Goal: Obtain resource: Download file/media

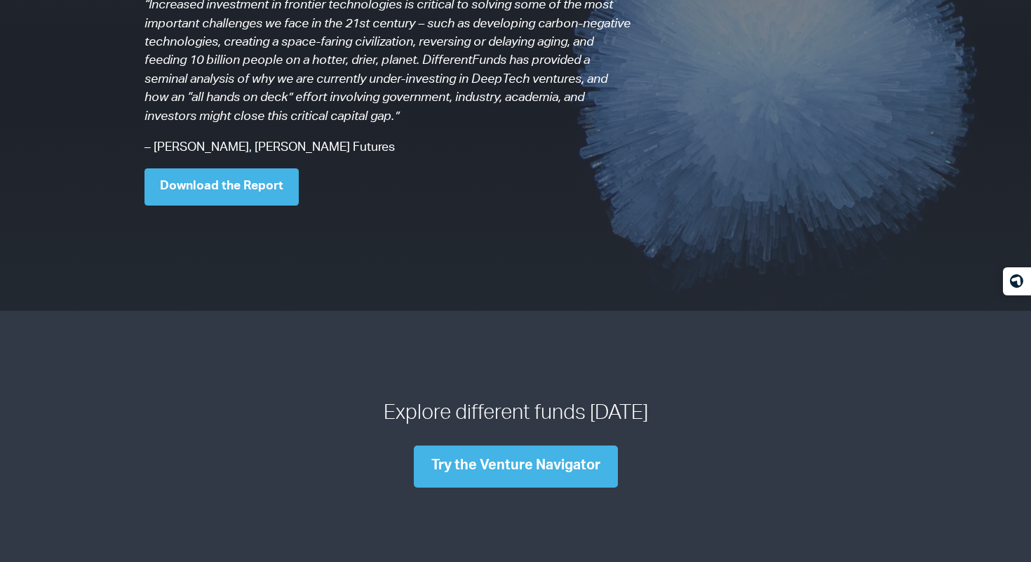
scroll to position [1234, 0]
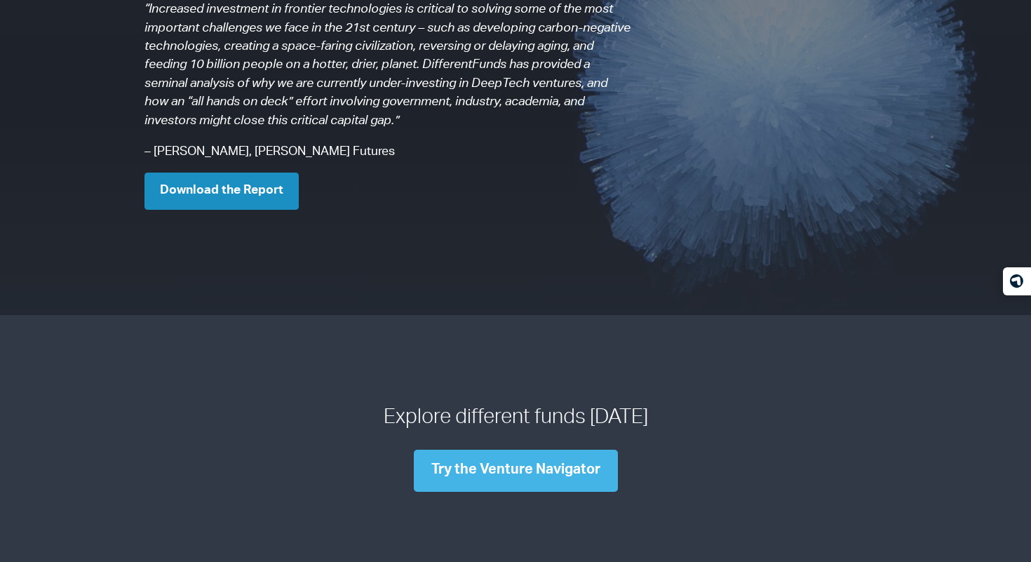
click at [266, 184] on link "Download the Report" at bounding box center [221, 191] width 154 height 37
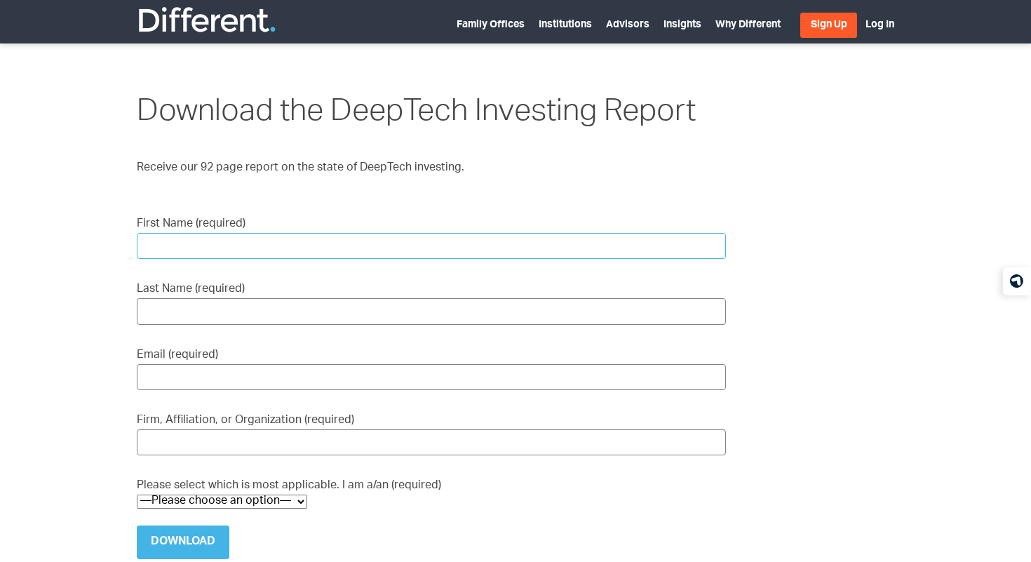
click at [255, 243] on input "First Name (required)" at bounding box center [431, 246] width 589 height 26
type input "Vishnu G"
type input "Gondarala"
click at [234, 236] on input "Vishnu G" at bounding box center [431, 246] width 589 height 26
type input "Vishnu"
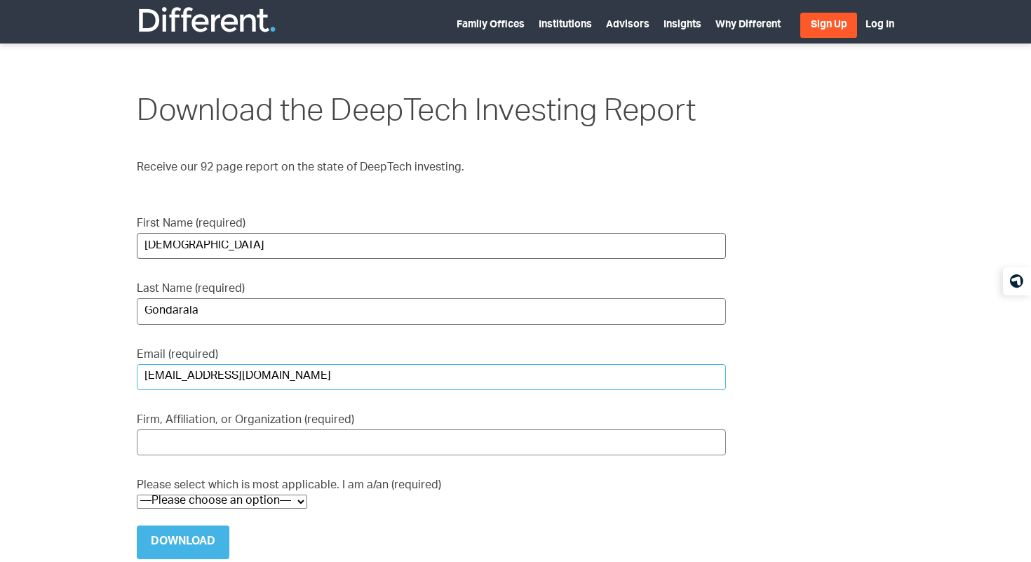
type input "gv@vishnugassociates.com"
click at [220, 429] on input "Vishnu G &" at bounding box center [431, 442] width 589 height 26
click at [225, 436] on input "Vishnu G &" at bounding box center [431, 442] width 589 height 26
type input "Vishnu G & Associates"
click at [205, 495] on select "—Please choose an option— Institutional Investor Individual Investor Family Off…" at bounding box center [222, 501] width 170 height 14
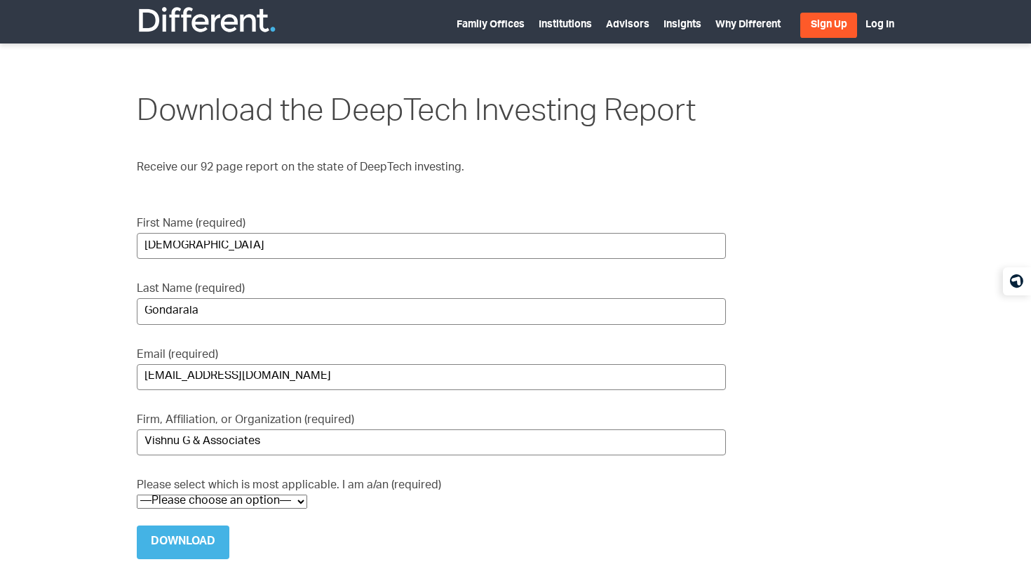
select select "Individual Investor"
click at [137, 494] on select "—Please choose an option— Institutional Investor Individual Investor Family Off…" at bounding box center [222, 501] width 170 height 14
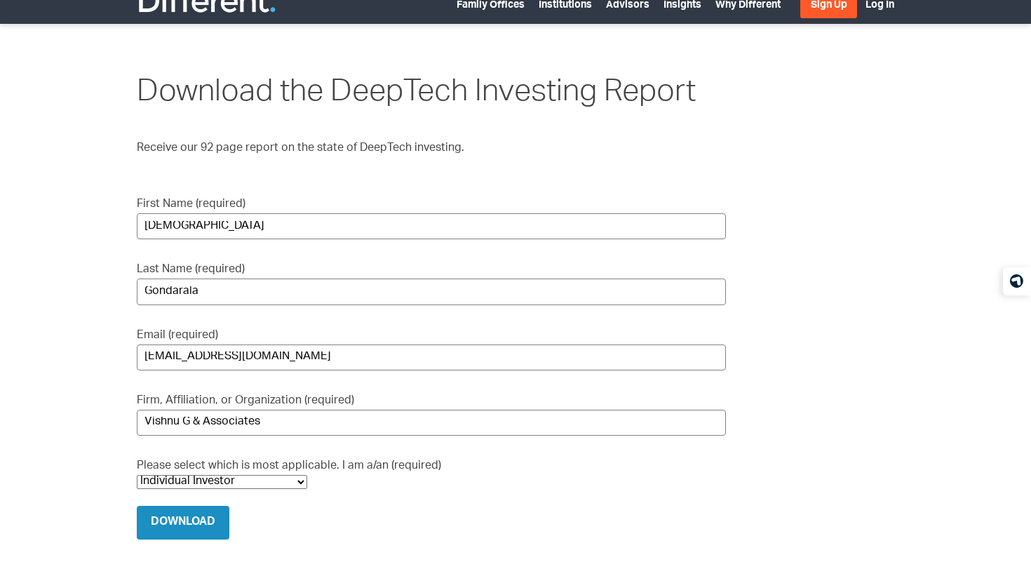
scroll to position [24, 0]
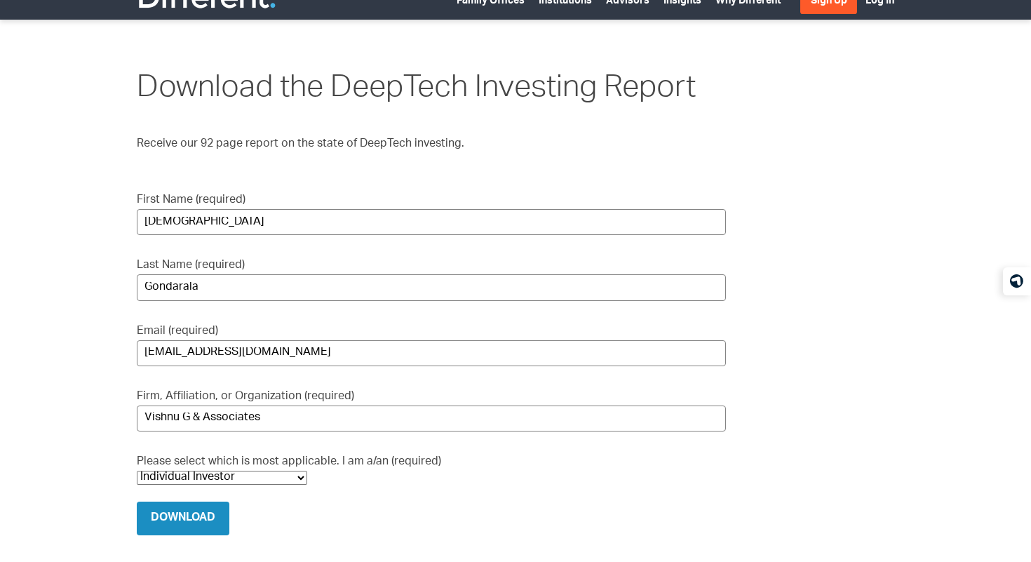
click at [210, 522] on input "Download" at bounding box center [183, 518] width 93 height 34
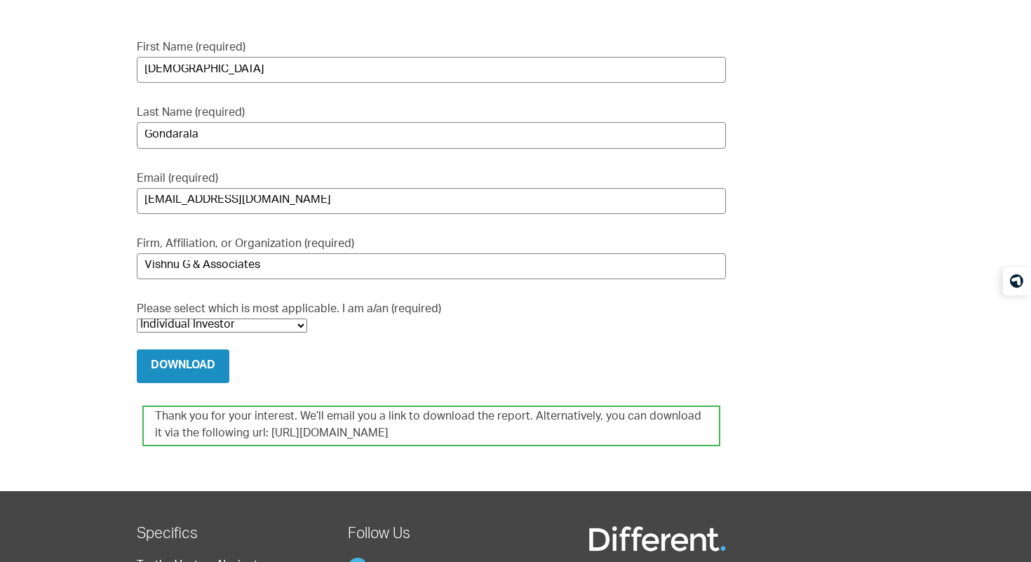
scroll to position [172, 0]
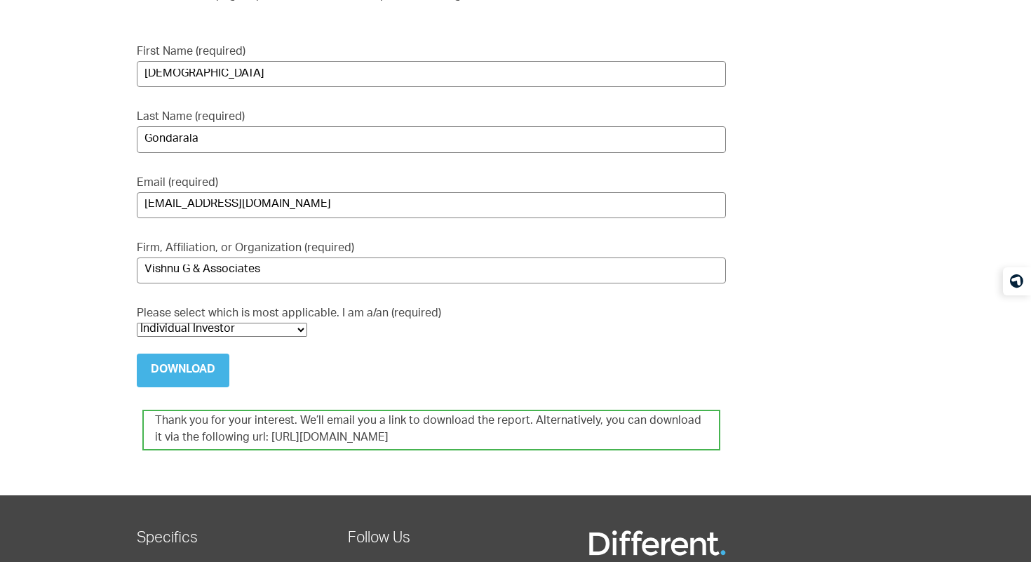
drag, startPoint x: 477, startPoint y: 431, endPoint x: 257, endPoint y: 438, distance: 220.3
click at [257, 438] on div "Thank you for your interest. We’ll email you a link to download the report. Alt…" at bounding box center [431, 430] width 578 height 41
copy div "https://differentfunds.com/download/7851/"
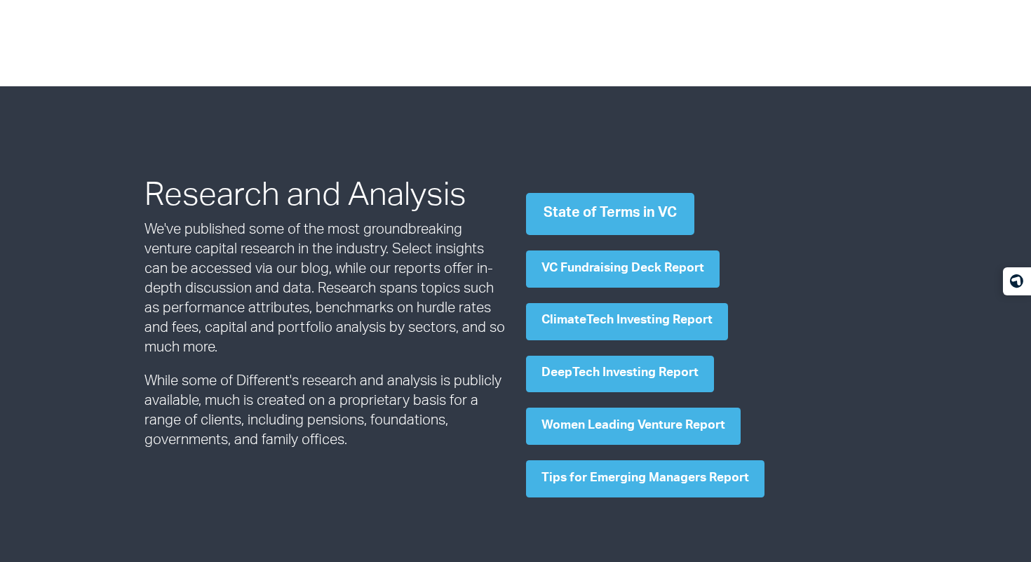
scroll to position [589, 0]
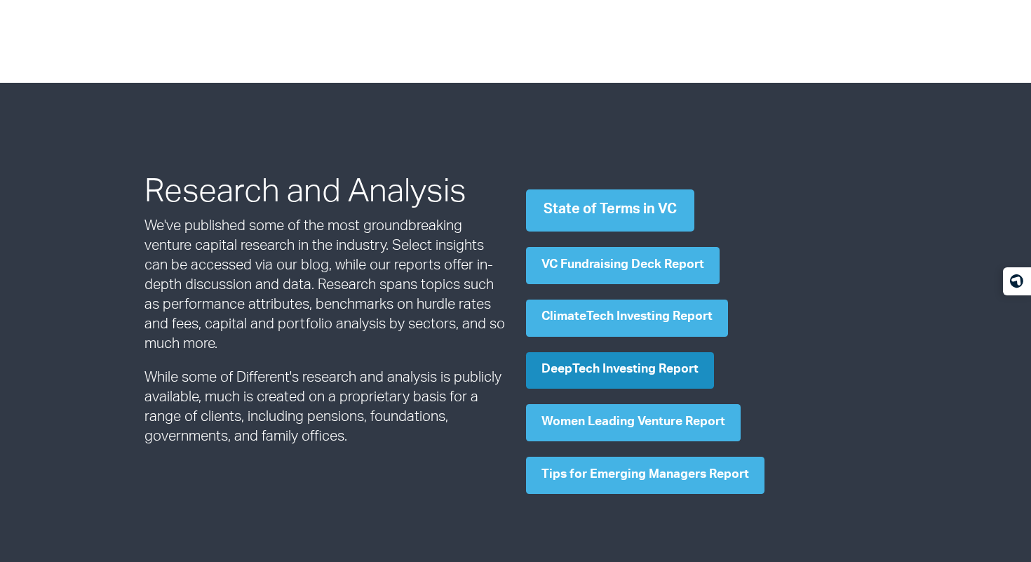
click at [671, 382] on link "DeepTech Investing Report" at bounding box center [620, 370] width 188 height 37
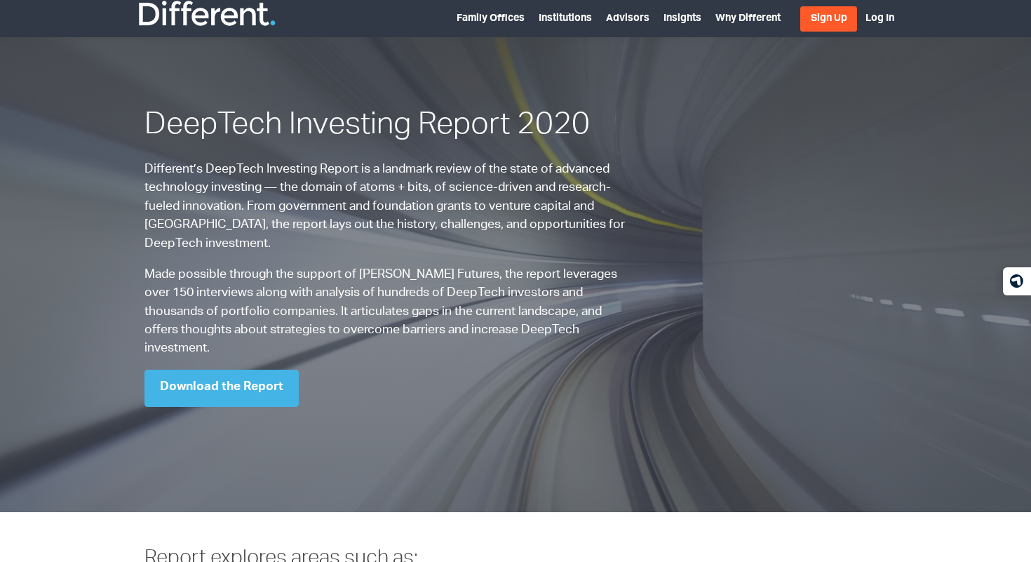
scroll to position [6, 0]
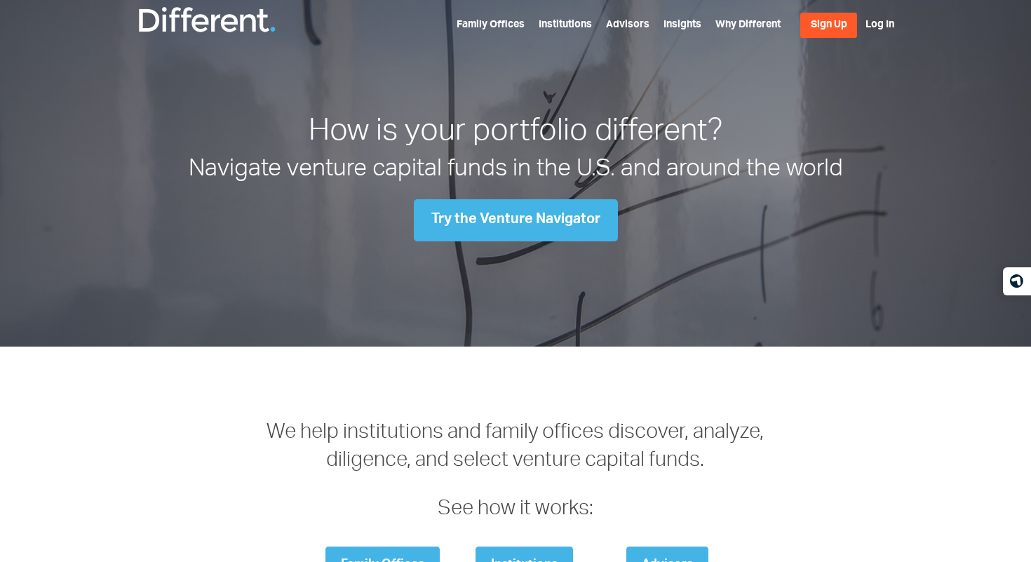
scroll to position [589, 0]
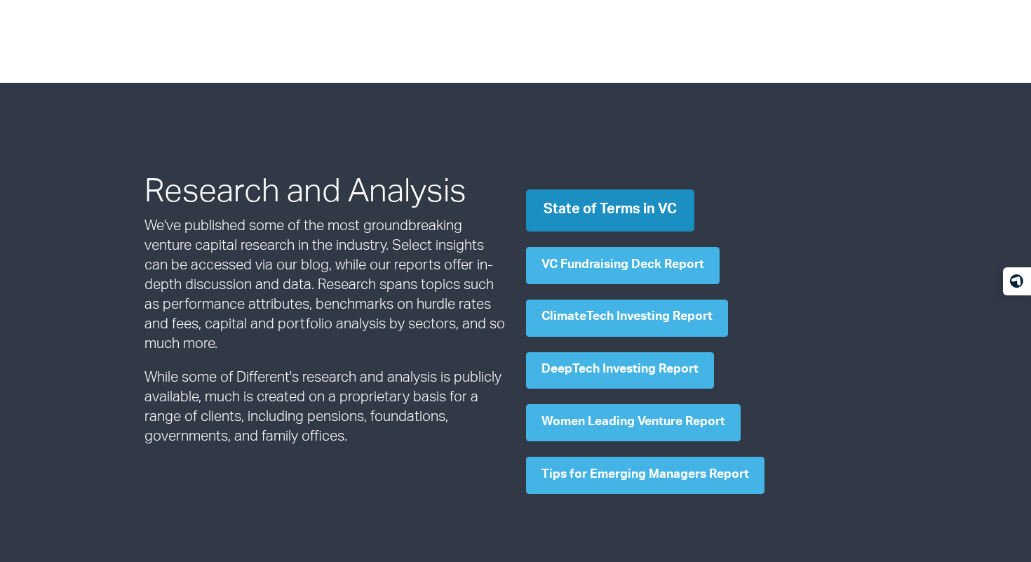
click at [597, 215] on link "State of Terms in VC" at bounding box center [610, 210] width 168 height 42
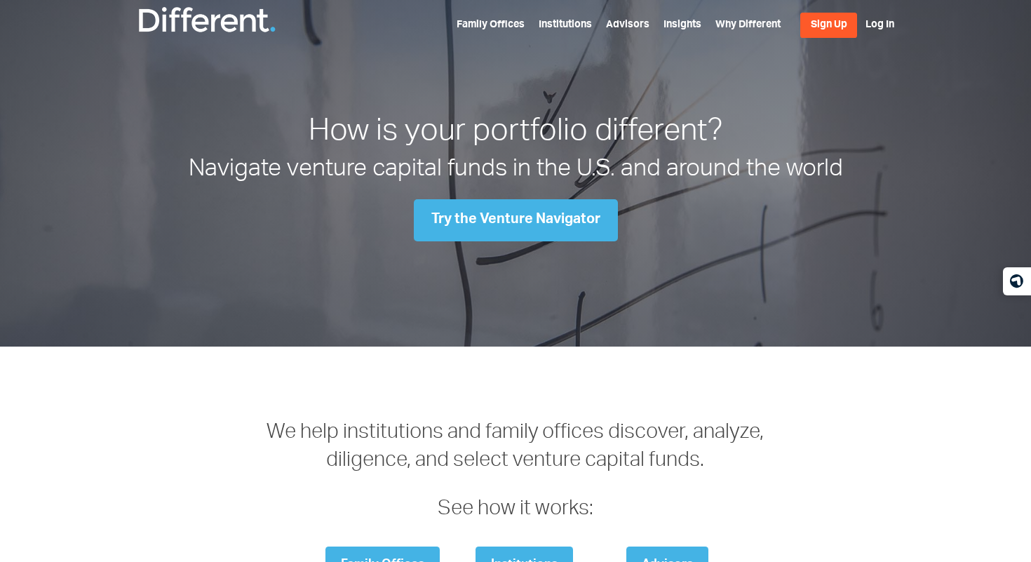
scroll to position [589, 0]
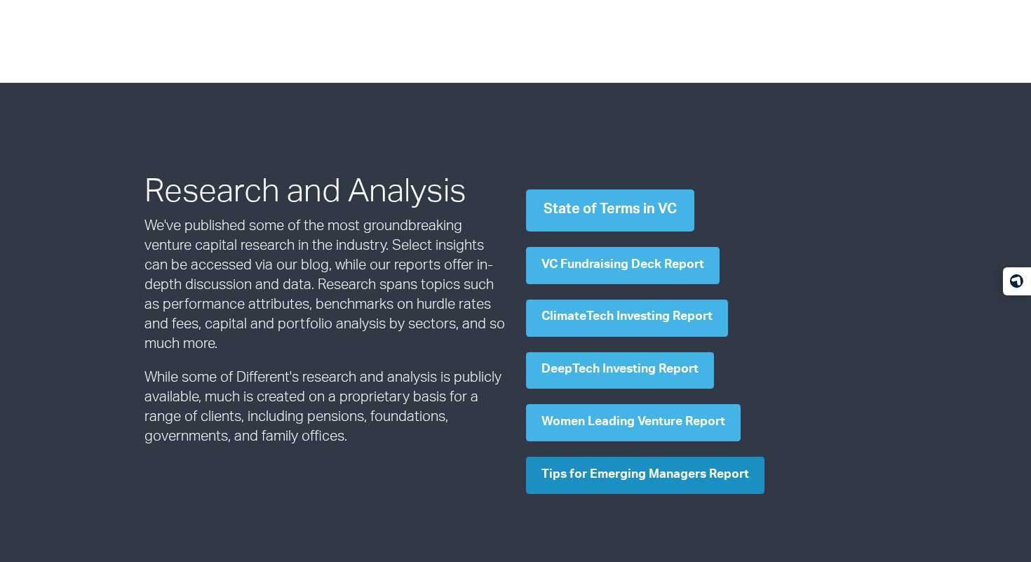
click at [627, 486] on link "Tips for Emerging Managers Report" at bounding box center [645, 475] width 238 height 37
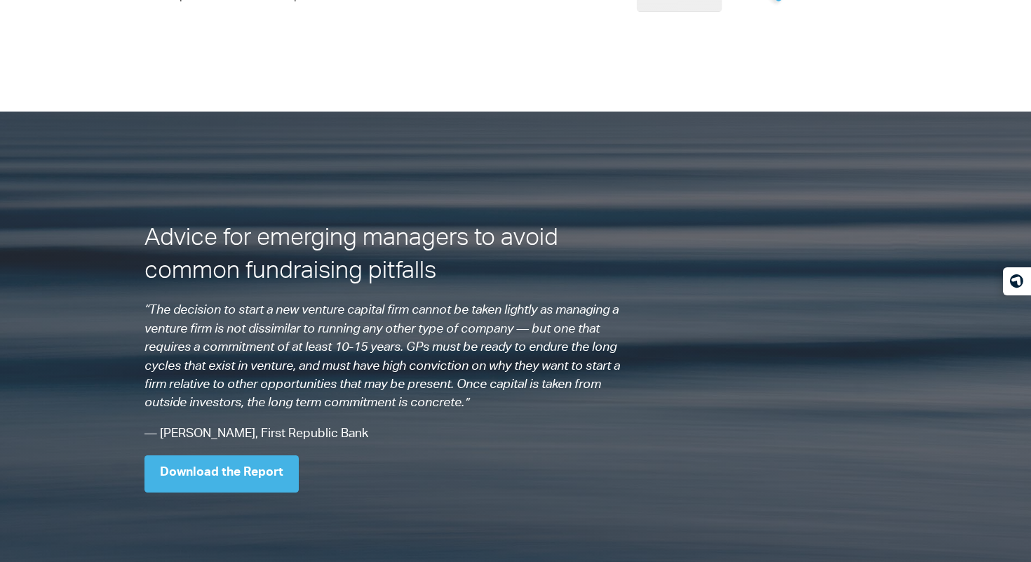
scroll to position [736, 0]
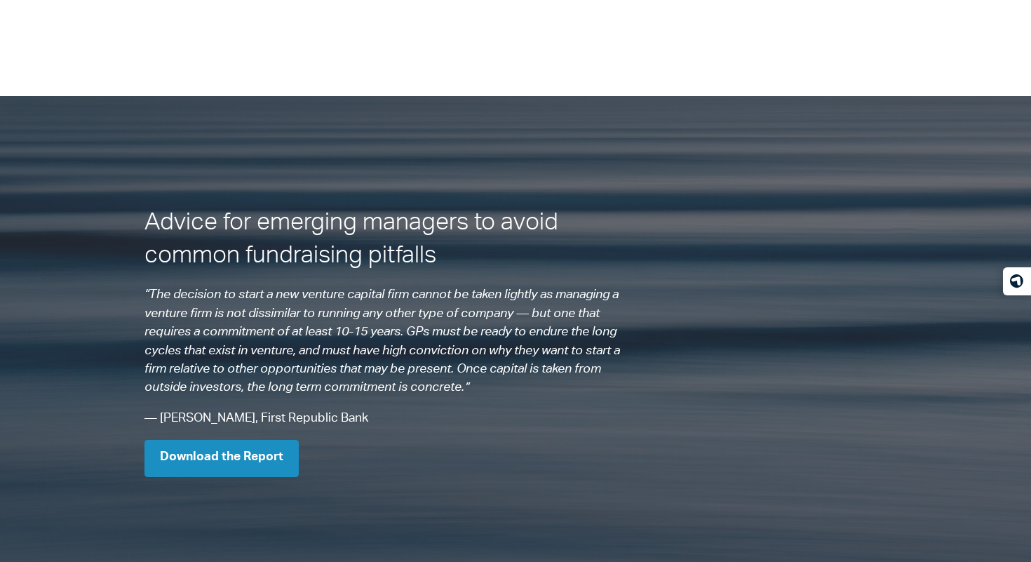
click at [281, 466] on link "Download the Report" at bounding box center [221, 458] width 154 height 37
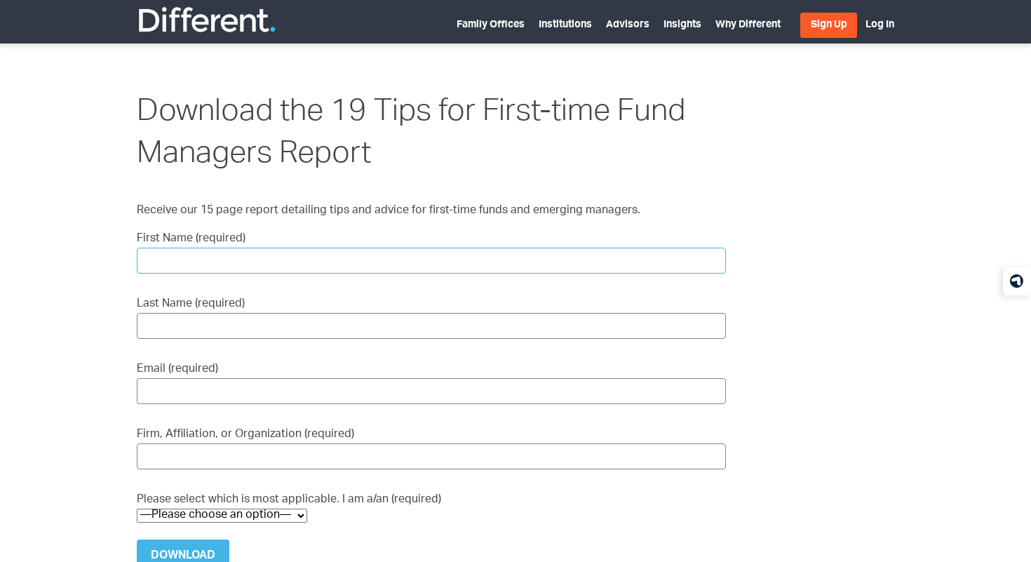
click at [298, 248] on input "First Name (required)" at bounding box center [431, 261] width 589 height 26
type input "G"
type input "Vishnu"
type input "Gondarala"
type input "gv@vishnugassociate.com"
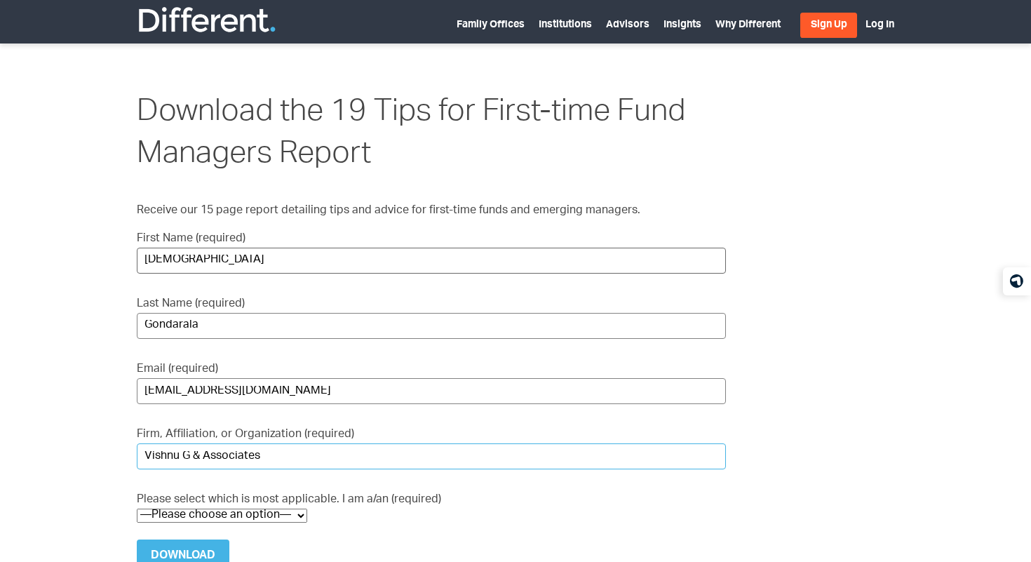
type input "Vishnu G & Associates"
click at [253, 499] on label "Please select which is most applicable. I am a/an (required) —Please choose an …" at bounding box center [431, 507] width 589 height 31
click at [253, 508] on select "—Please choose an option— VC / Fund Manager Prospective VC CVC / Corporate Inno…" at bounding box center [222, 515] width 170 height 14
click at [252, 508] on select "—Please choose an option— VC / Fund Manager Prospective VC CVC / Corporate Inno…" at bounding box center [222, 515] width 170 height 14
select select "Prospective VC"
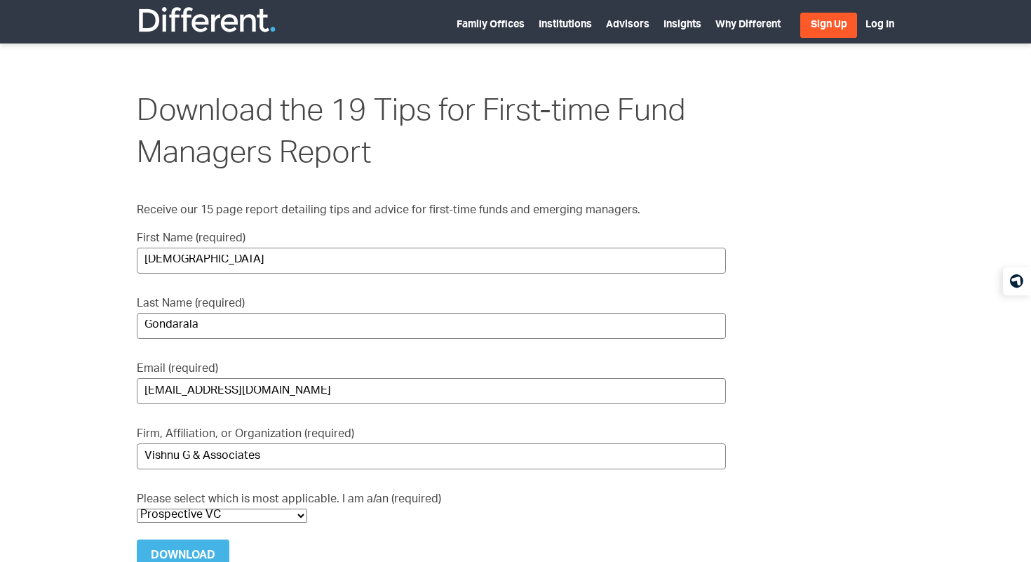
click at [137, 508] on select "—Please choose an option— VC / Fund Manager Prospective VC CVC / Corporate Inno…" at bounding box center [222, 515] width 170 height 14
click at [196, 539] on input "Download" at bounding box center [183, 556] width 93 height 34
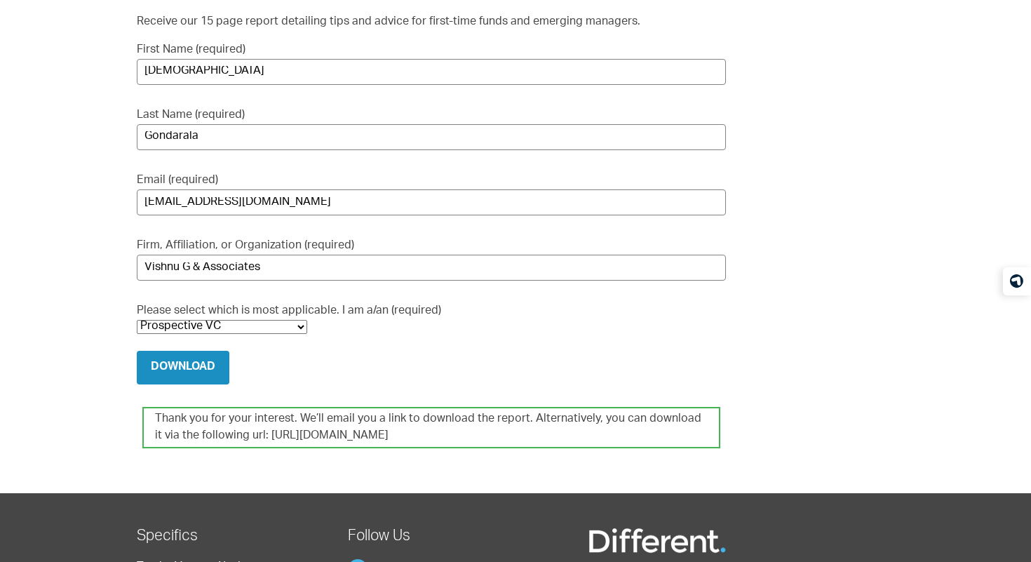
scroll to position [191, 0]
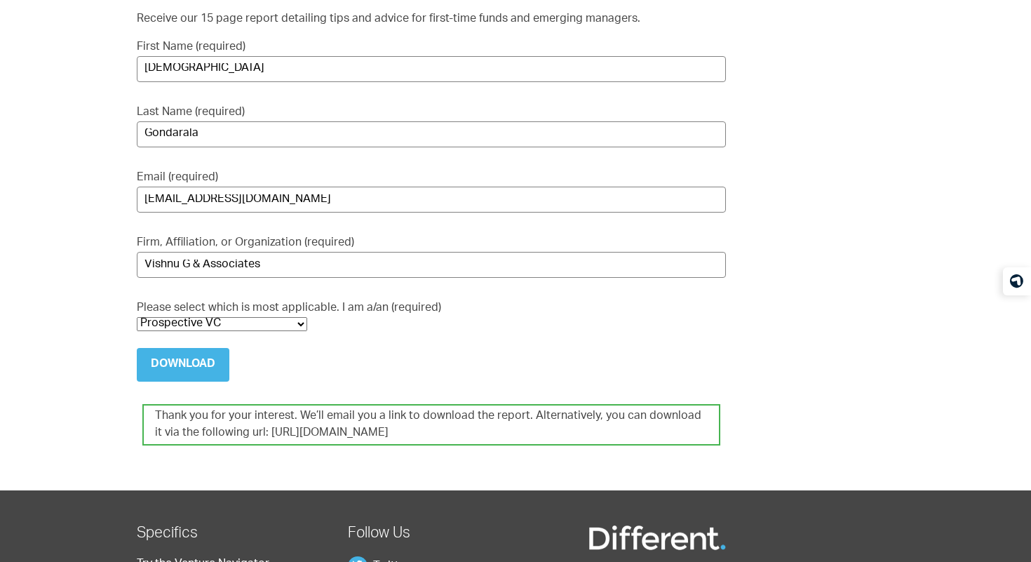
drag, startPoint x: 484, startPoint y: 429, endPoint x: 258, endPoint y: 433, distance: 225.8
click at [258, 433] on div "Thank you for your interest. We’ll email you a link to download the report. Alt…" at bounding box center [431, 424] width 578 height 41
copy div "https://differentfunds.com/download/14305"
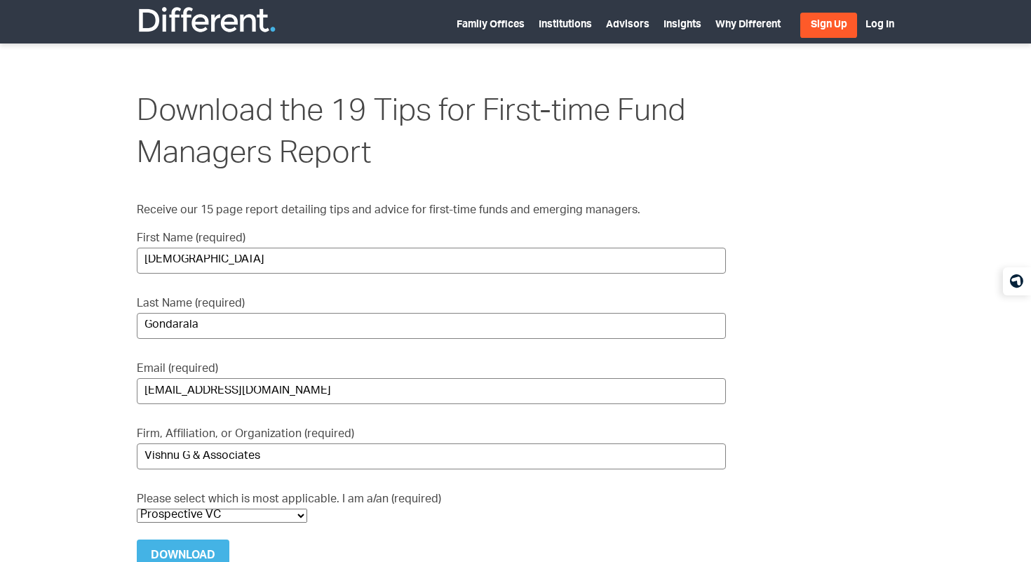
click at [204, 32] on img at bounding box center [207, 20] width 140 height 28
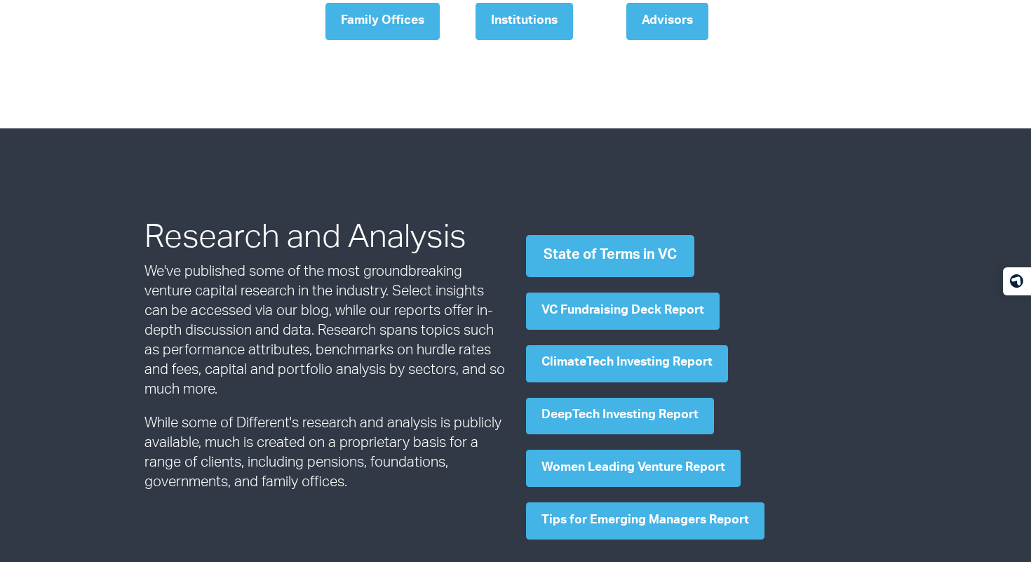
scroll to position [551, 0]
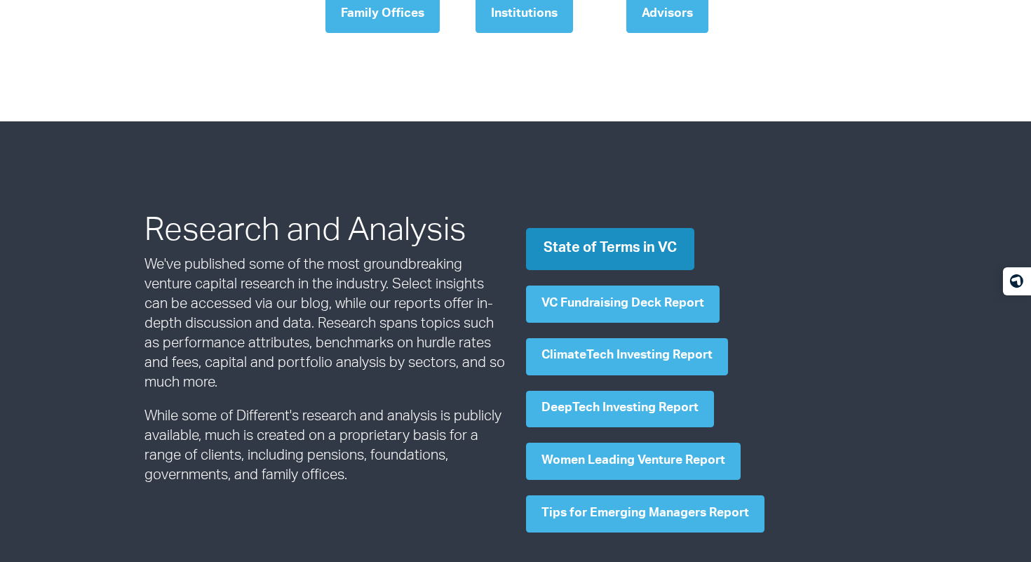
click at [621, 249] on link "State of Terms in VC" at bounding box center [610, 249] width 168 height 42
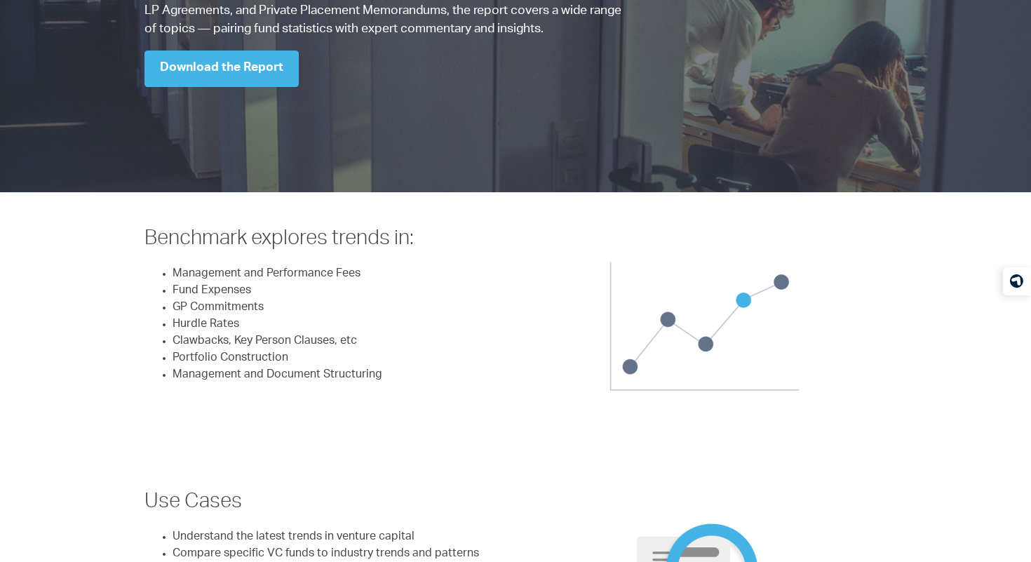
scroll to position [266, 0]
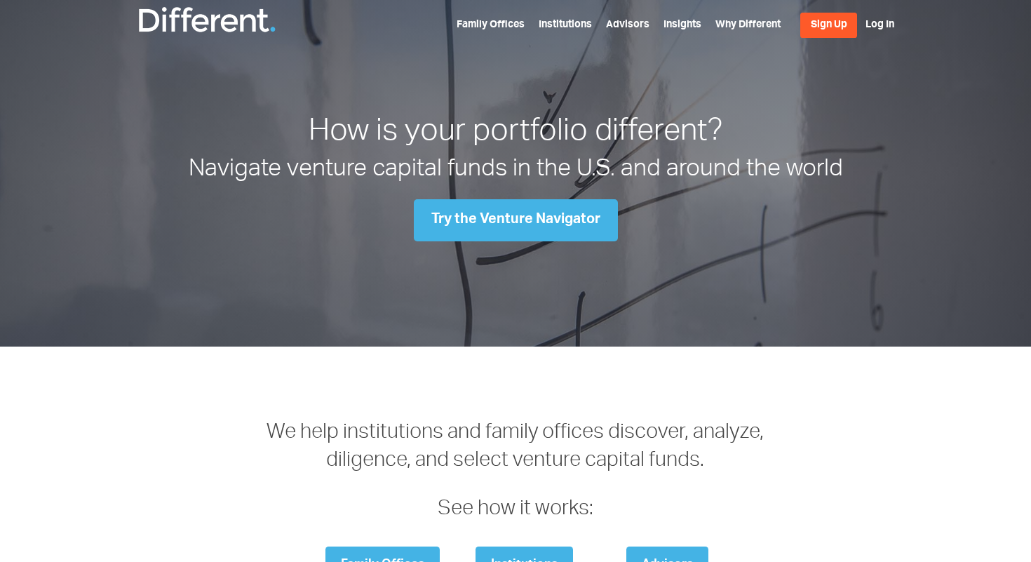
scroll to position [539, 0]
click at [498, 27] on link "Family Offices" at bounding box center [491, 25] width 68 height 11
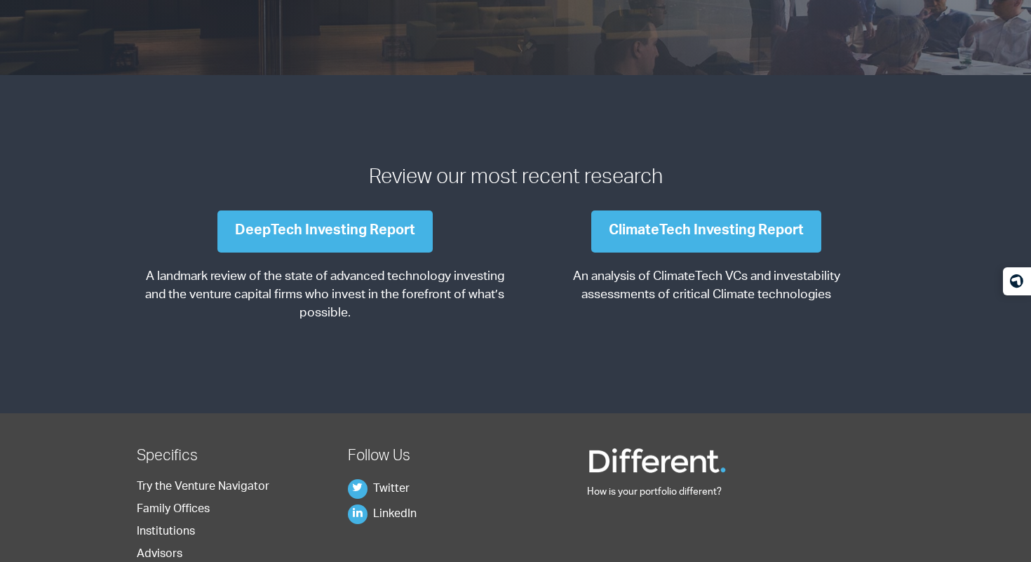
scroll to position [1540, 0]
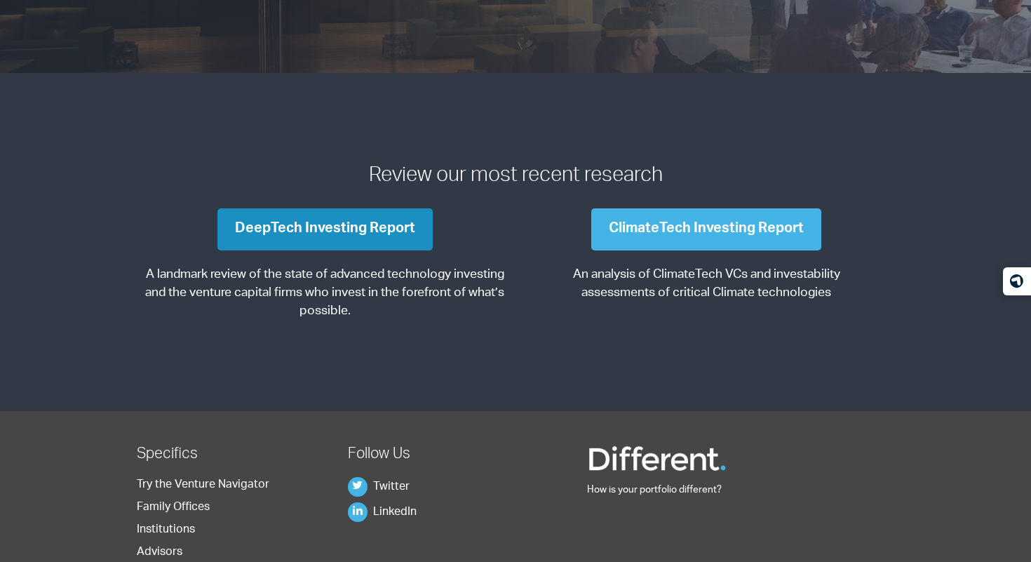
click at [382, 234] on link "DeepTech Investing Report" at bounding box center [324, 229] width 215 height 42
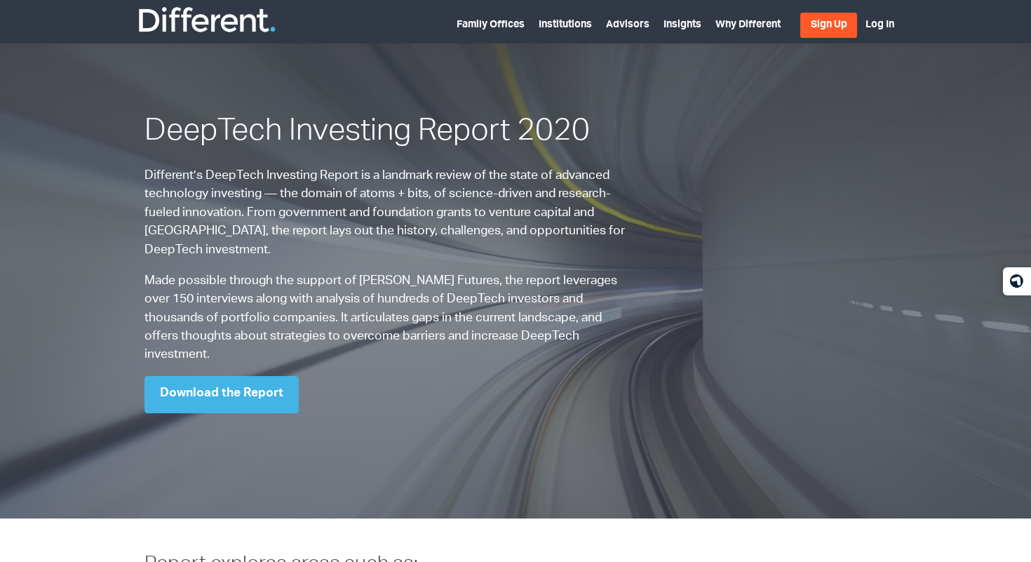
click at [382, 234] on p "Different’s DeepTech Investing Report is a landmark review of the state of adva…" at bounding box center [387, 213] width 487 height 93
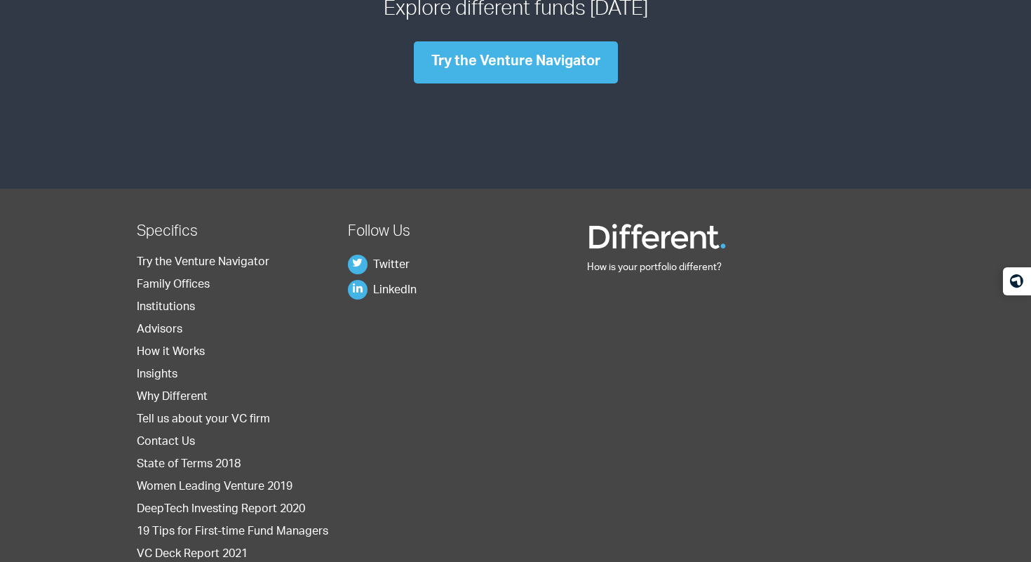
scroll to position [1638, 0]
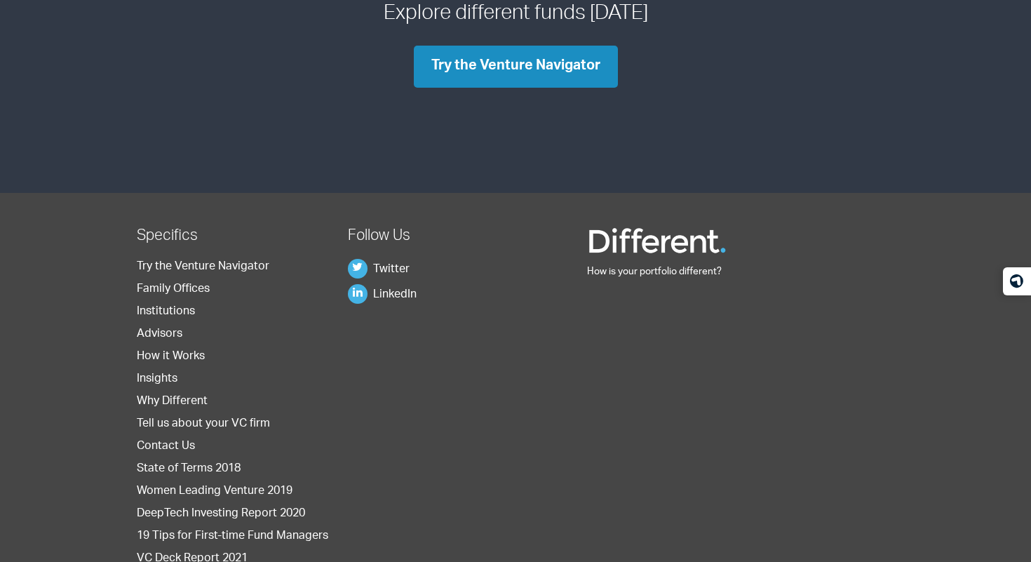
click at [552, 58] on link "Try the Venture Navigator" at bounding box center [516, 67] width 204 height 42
